Goal: Transaction & Acquisition: Purchase product/service

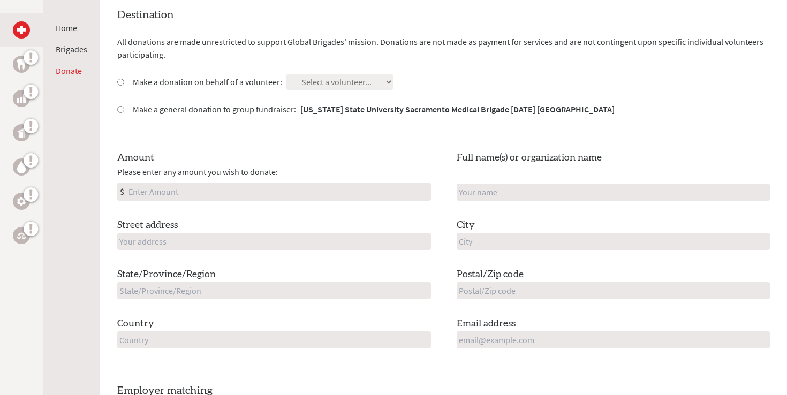
scroll to position [321, 0]
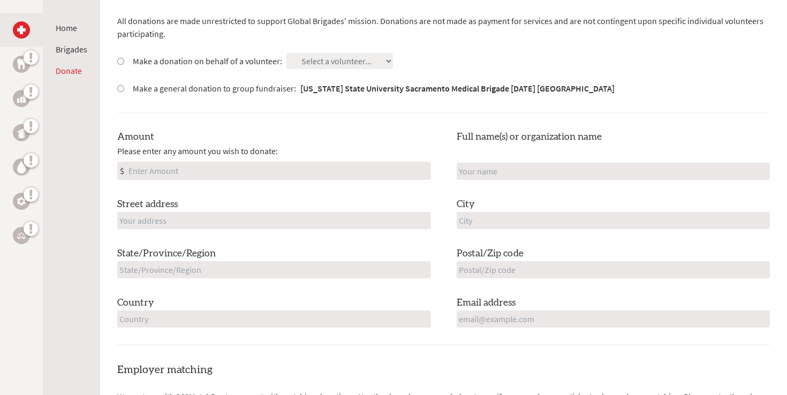
click at [236, 159] on div "Amount Please enter any amount you wish to donate: $" at bounding box center [274, 155] width 314 height 50
click at [235, 173] on input "Amount" at bounding box center [278, 170] width 304 height 17
type input "650"
click at [475, 177] on input "text" at bounding box center [614, 171] width 314 height 17
type input "[PERSON_NAME], [PERSON_NAME]"
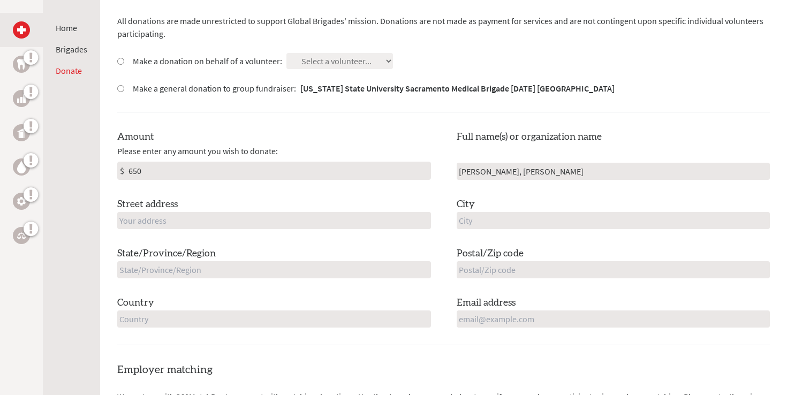
type input "[STREET_ADDRESS][PERSON_NAME]"
type input "WILLOWS"
type input "CA"
type input "95988"
type input "[GEOGRAPHIC_DATA]"
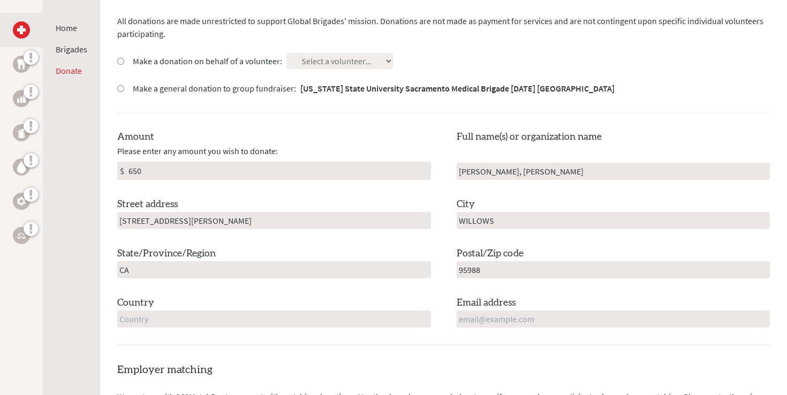
type input "[EMAIL_ADDRESS][DOMAIN_NAME]"
click at [245, 58] on label "Make a donation on behalf of a volunteer:" at bounding box center [207, 61] width 149 height 13
click at [124, 58] on input "Make a donation on behalf of a volunteer:" at bounding box center [120, 61] width 7 height 7
radio input "true"
click at [313, 64] on select "Select a volunteer... [PERSON_NAME] [PERSON_NAME] [PERSON_NAME] [PERSON_NAME] […" at bounding box center [340, 61] width 107 height 16
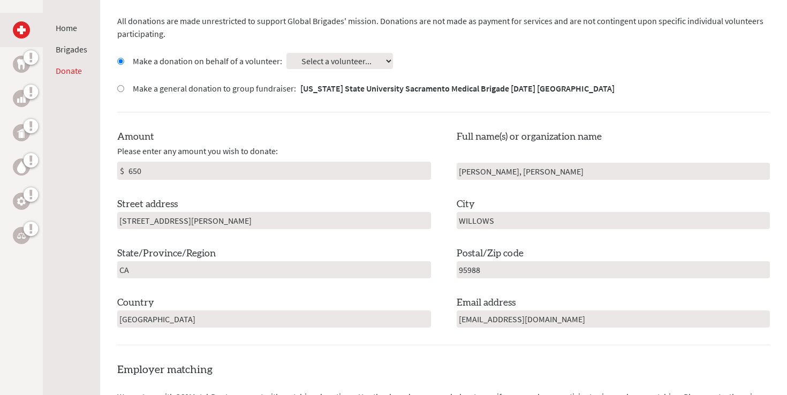
select select "4D60DC4E-4753-11F0-B8AC-42010A400003"
click at [287, 53] on select "Select a volunteer... [PERSON_NAME] [PERSON_NAME] [PERSON_NAME] [PERSON_NAME] […" at bounding box center [340, 61] width 107 height 16
click at [299, 118] on div "Destination All donations are made unrestricted to support Global Brigades' mis…" at bounding box center [443, 166] width 653 height 359
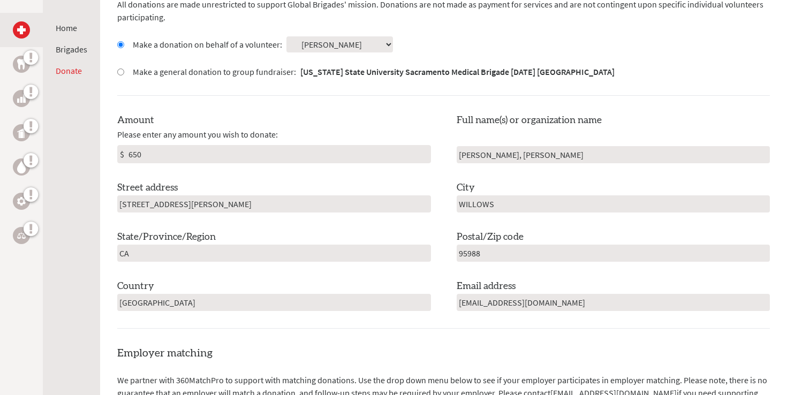
scroll to position [338, 0]
click at [496, 156] on input "[PERSON_NAME], [PERSON_NAME]" at bounding box center [614, 154] width 314 height 17
type input "[PERSON_NAME]"
click at [429, 181] on div "Street address [STREET_ADDRESS][PERSON_NAME]" at bounding box center [274, 196] width 314 height 32
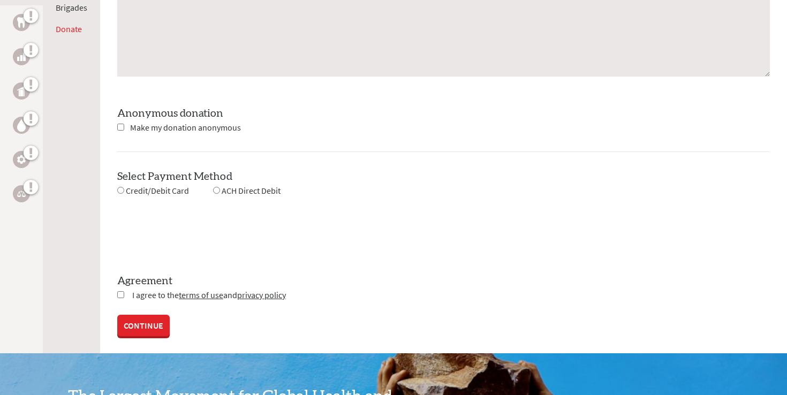
scroll to position [943, 0]
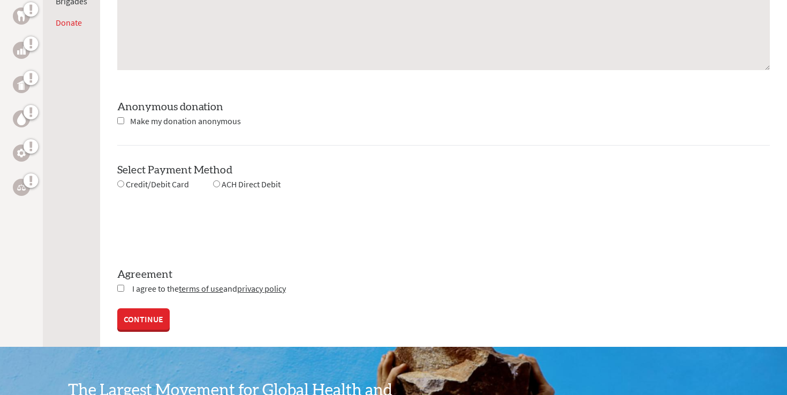
click at [153, 188] on span "Credit/Debit Card" at bounding box center [157, 184] width 63 height 11
click at [140, 183] on span "Credit/Debit Card" at bounding box center [157, 184] width 63 height 11
click at [117, 186] on input "radio" at bounding box center [120, 184] width 7 height 7
radio input "true"
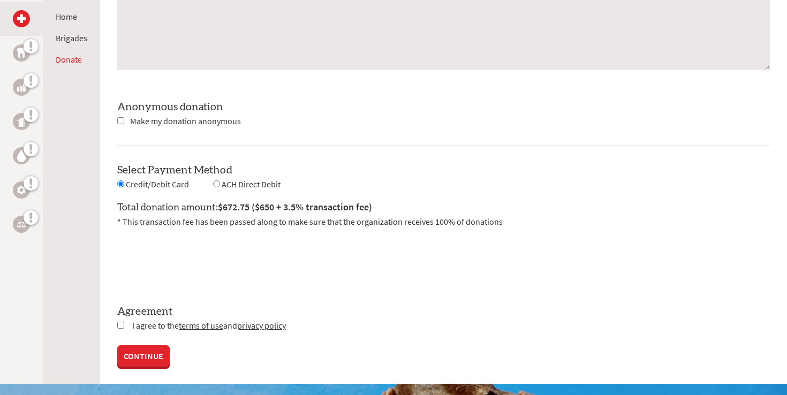
click at [121, 324] on input "checkbox" at bounding box center [120, 325] width 7 height 7
checkbox input "true"
click at [144, 351] on link "CONTINUE" at bounding box center [143, 357] width 52 height 21
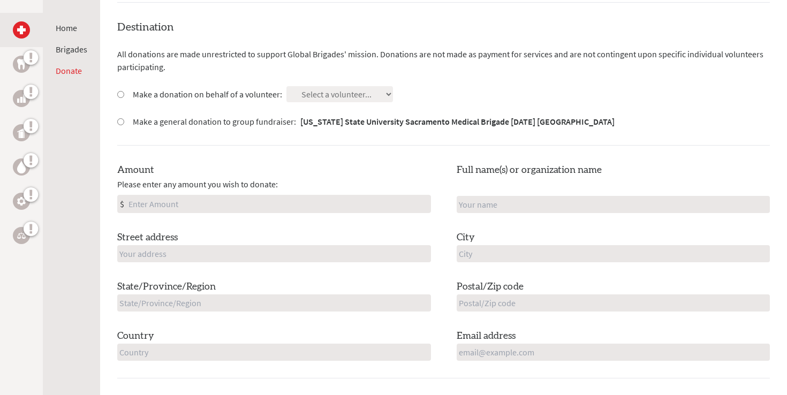
scroll to position [316, 0]
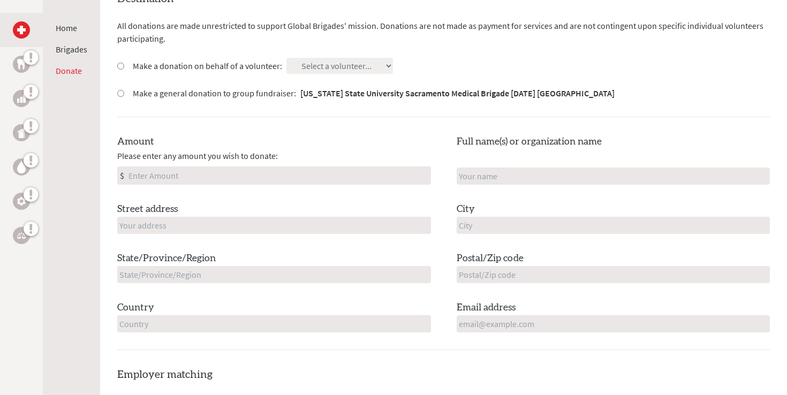
click at [299, 163] on div "Amount Please enter any amount you wish to donate: $" at bounding box center [274, 159] width 314 height 50
click at [295, 181] on input "Amount" at bounding box center [278, 175] width 304 height 17
type input "150"
click at [209, 63] on label "Make a donation on behalf of a volunteer:" at bounding box center [207, 65] width 149 height 13
click at [124, 63] on input "Make a donation on behalf of a volunteer:" at bounding box center [120, 66] width 7 height 7
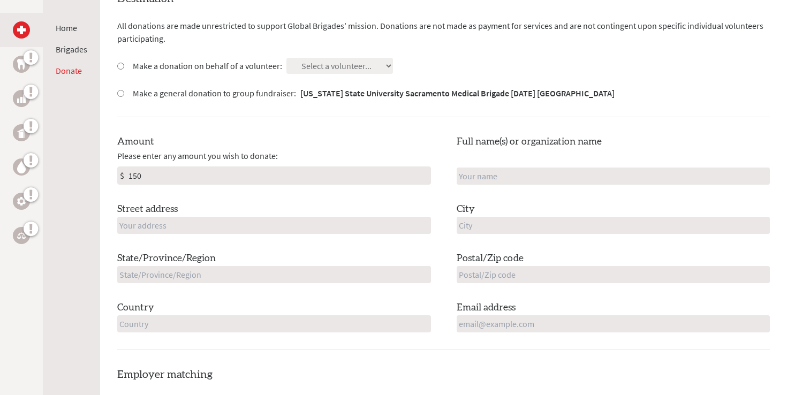
radio input "true"
click at [342, 67] on select "Select a volunteer... [PERSON_NAME] [PERSON_NAME] [PERSON_NAME] [PERSON_NAME] […" at bounding box center [340, 66] width 107 height 16
select select "4D60DC4E-4753-11F0-B8AC-42010A400003"
click at [287, 58] on select "Select a volunteer... [PERSON_NAME] [PERSON_NAME] [PERSON_NAME] [PERSON_NAME] […" at bounding box center [340, 66] width 107 height 16
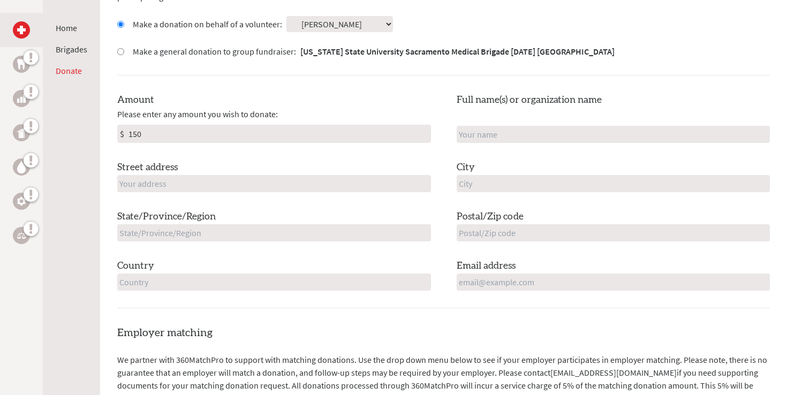
scroll to position [381, 0]
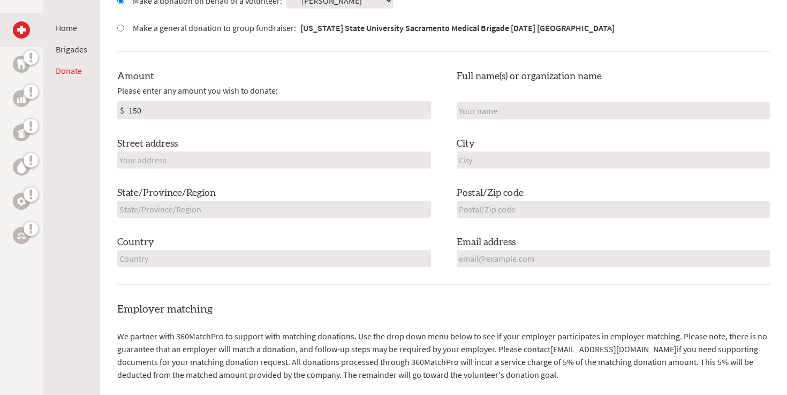
click at [480, 109] on input "text" at bounding box center [614, 110] width 314 height 17
type input "[PERSON_NAME], [PERSON_NAME]"
type input "[STREET_ADDRESS][PERSON_NAME]"
type input "WILLOWS"
type input "CA"
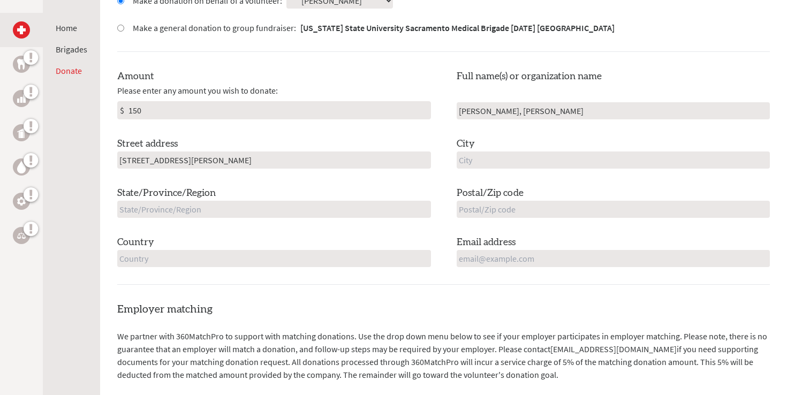
type input "95988"
type input "[GEOGRAPHIC_DATA]"
type input "[EMAIL_ADDRESS][DOMAIN_NAME]"
click at [433, 136] on div "Amount Please enter any amount you wish to donate: $ 150 Full name(s) or organi…" at bounding box center [443, 168] width 653 height 198
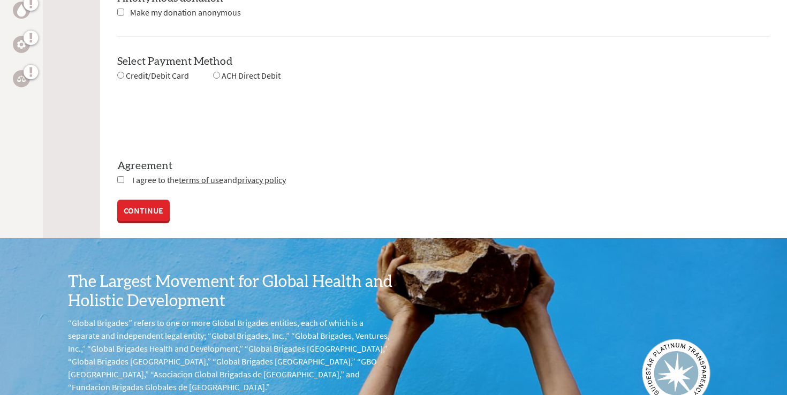
scroll to position [1000, 0]
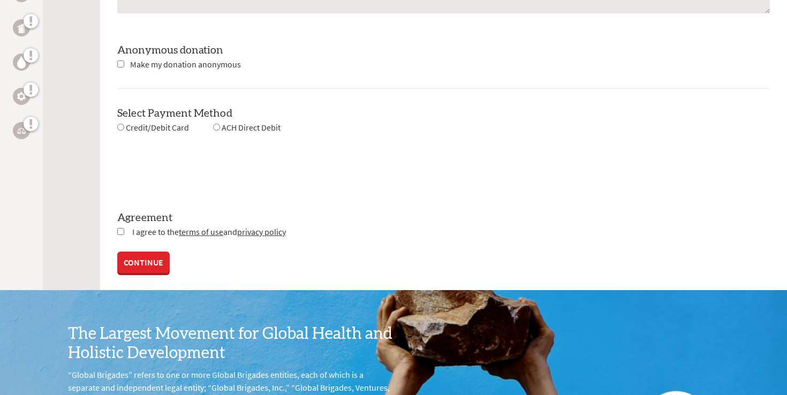
click at [148, 128] on span "Credit/Debit Card" at bounding box center [157, 127] width 63 height 11
click at [134, 128] on span "Credit/Debit Card" at bounding box center [157, 127] width 63 height 11
click at [122, 125] on input "radio" at bounding box center [120, 127] width 7 height 7
radio input "true"
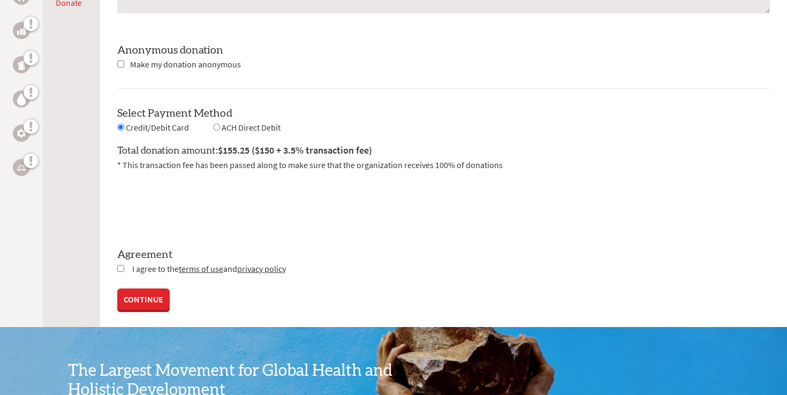
click at [122, 266] on input "checkbox" at bounding box center [120, 268] width 7 height 7
checkbox input "true"
click at [134, 302] on link "CONTINUE" at bounding box center [143, 300] width 52 height 21
